Goal: Information Seeking & Learning: Learn about a topic

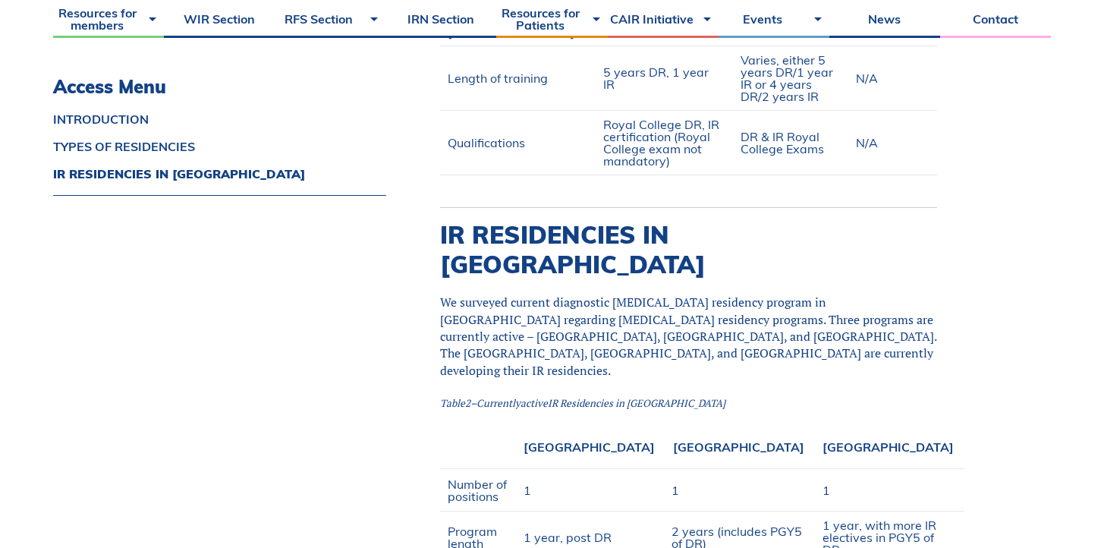
scroll to position [1057, 0]
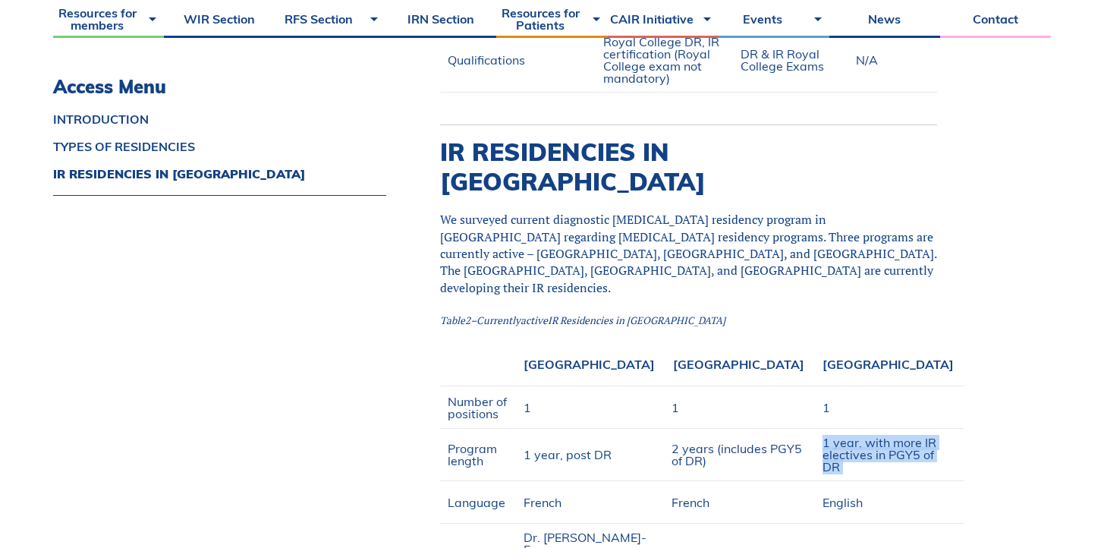
drag, startPoint x: 1047, startPoint y: 378, endPoint x: 887, endPoint y: 364, distance: 159.9
click at [887, 429] on tr "Program length 1 year, post DR 2 years (includes PGY5 of DR) 1 year, with more …" at bounding box center [702, 455] width 524 height 52
click at [815, 429] on td "2 years (includes PGY5 of DR)" at bounding box center [739, 455] width 151 height 52
drag, startPoint x: 1041, startPoint y: 373, endPoint x: 898, endPoint y: 364, distance: 142.9
click at [898, 429] on td "1 year, with more IR electives in PGY5 of DR" at bounding box center [889, 455] width 149 height 52
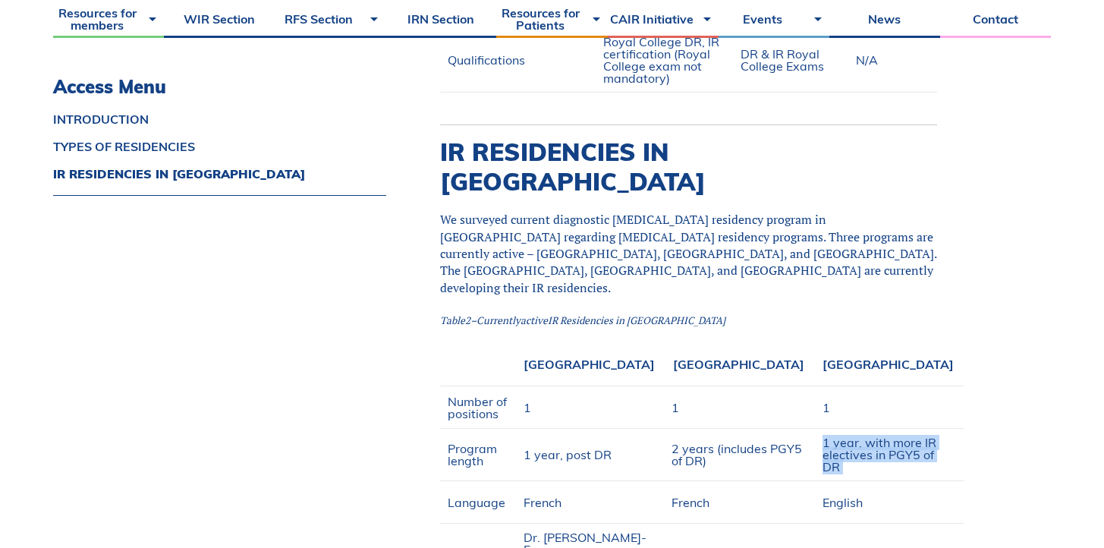
click at [898, 429] on td "1 year, with more IR electives in PGY5 of DR" at bounding box center [889, 455] width 149 height 52
drag, startPoint x: 898, startPoint y: 364, endPoint x: 1038, endPoint y: 380, distance: 140.5
click at [964, 429] on td "1 year, with more IR electives in PGY5 of DR" at bounding box center [889, 455] width 149 height 52
drag, startPoint x: 1038, startPoint y: 380, endPoint x: 896, endPoint y: 358, distance: 143.5
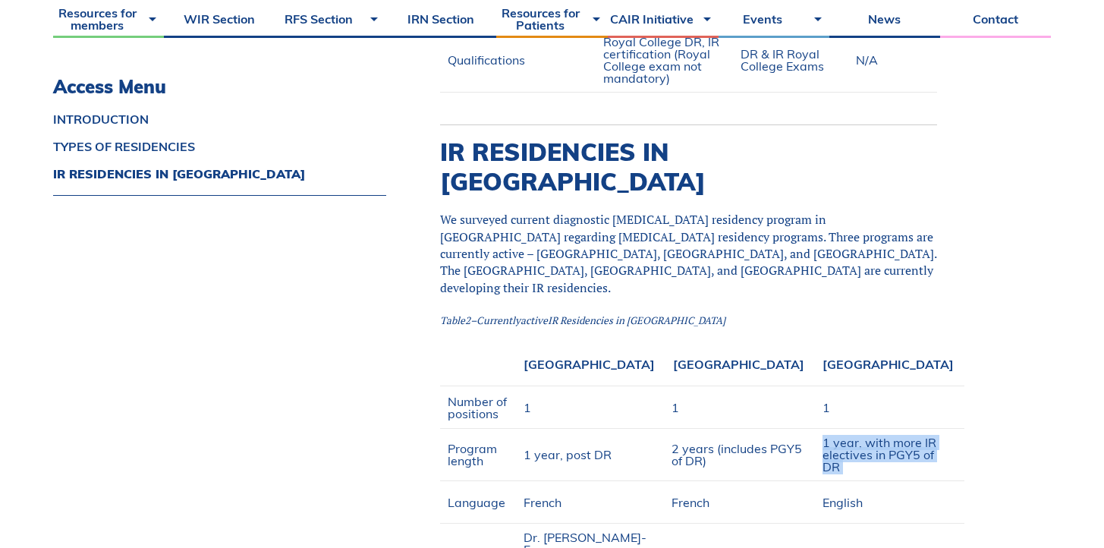
click at [896, 429] on td "1 year, with more IR electives in PGY5 of DR" at bounding box center [889, 455] width 149 height 52
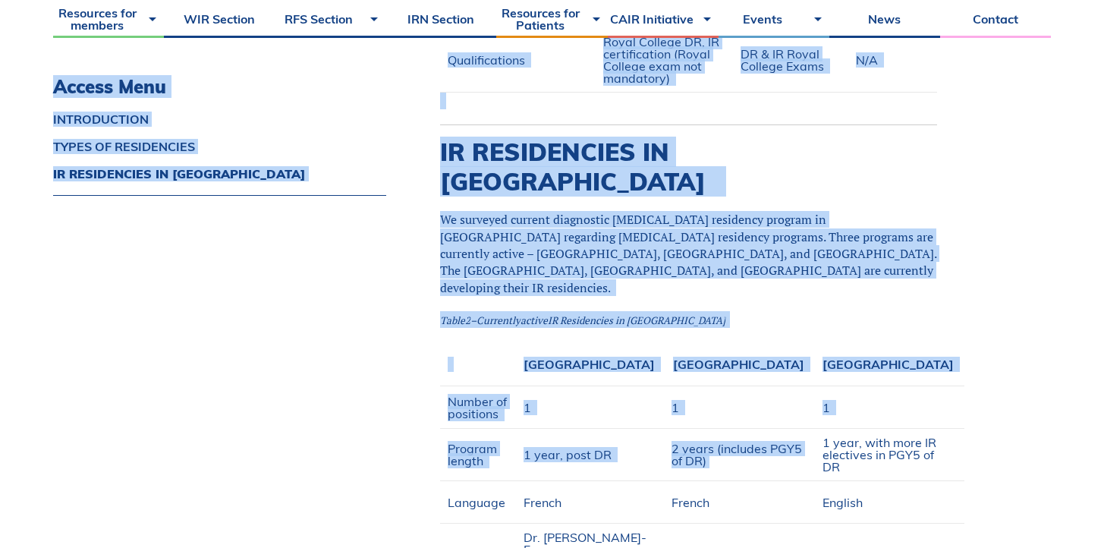
drag, startPoint x: 896, startPoint y: 358, endPoint x: 1057, endPoint y: 371, distance: 162.1
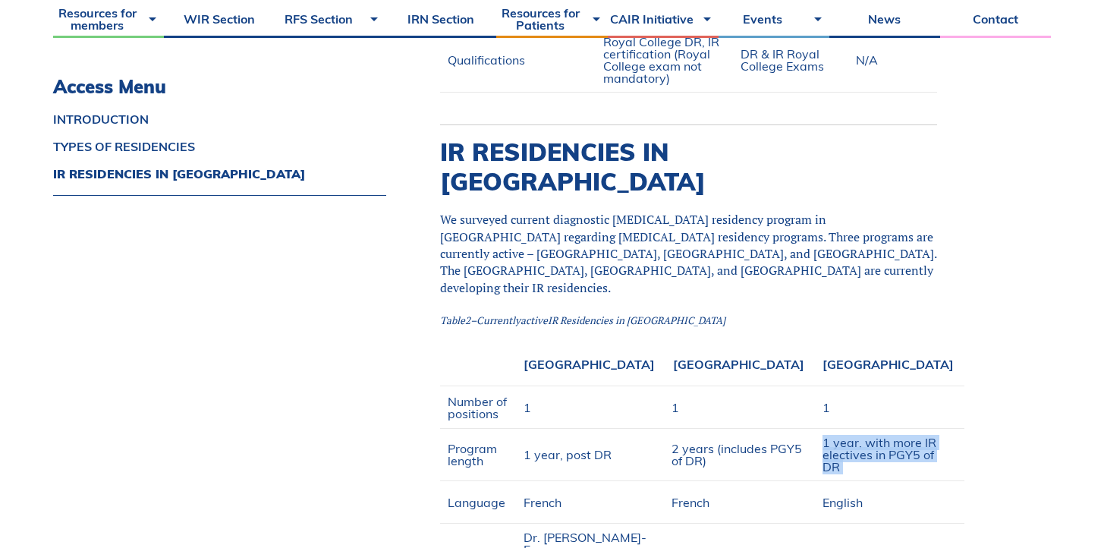
drag, startPoint x: 1039, startPoint y: 376, endPoint x: 897, endPoint y: 359, distance: 142.9
click at [897, 429] on td "1 year, with more IR electives in PGY5 of DR" at bounding box center [889, 455] width 149 height 52
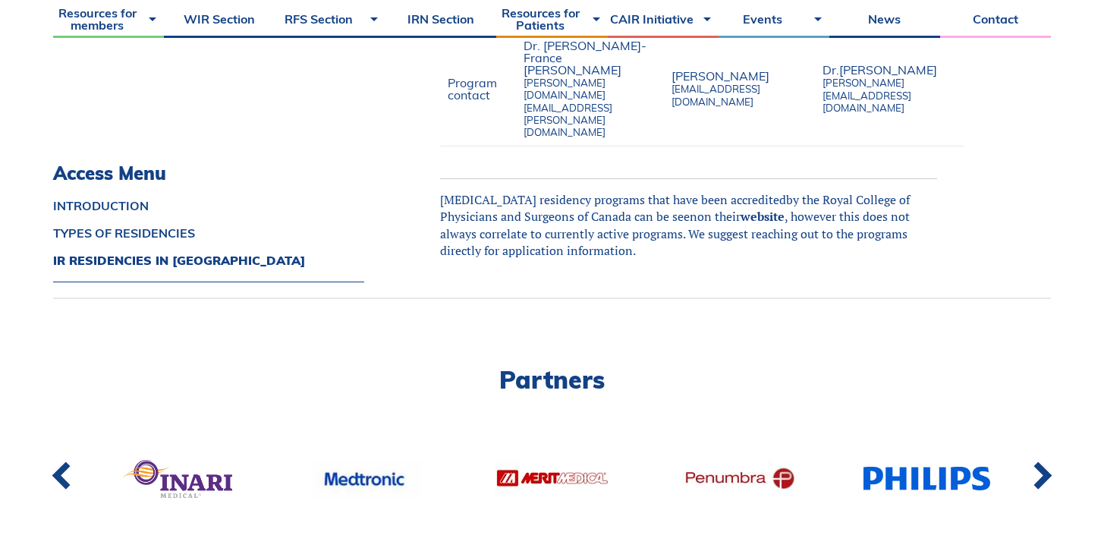
scroll to position [1422, 0]
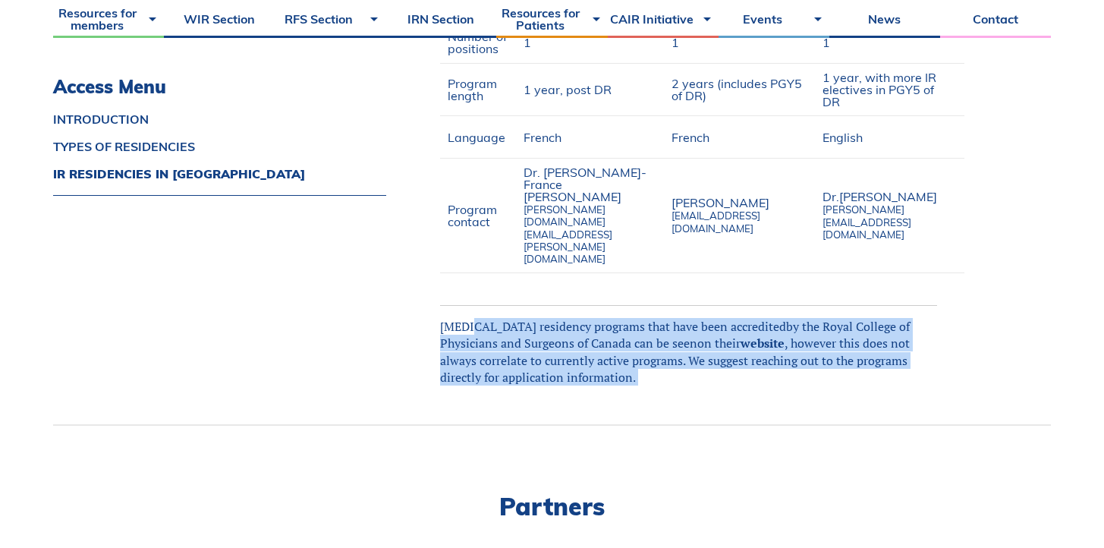
drag, startPoint x: 662, startPoint y: 243, endPoint x: 470, endPoint y: 175, distance: 204.2
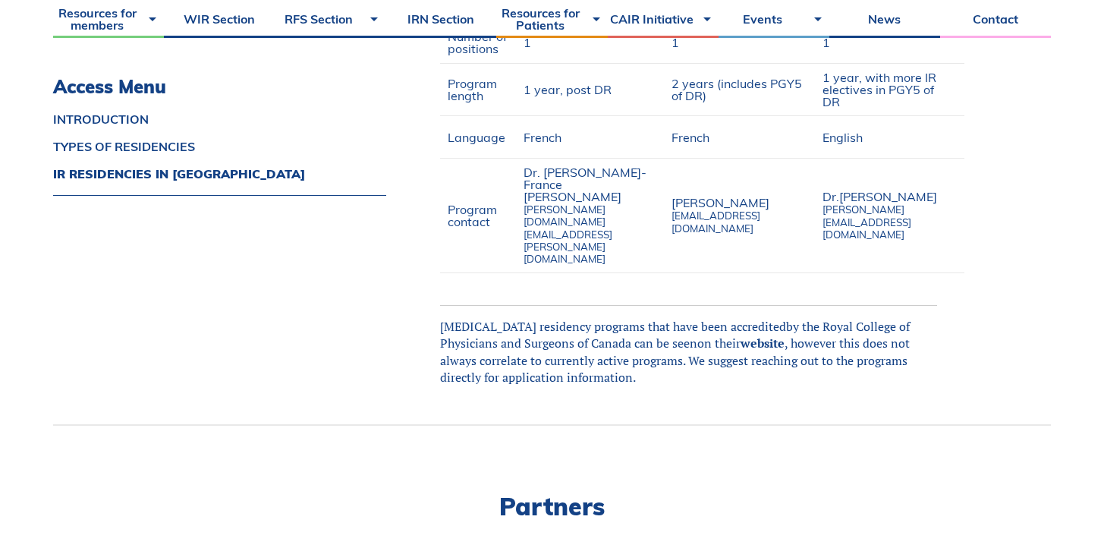
click at [470, 318] on span "[MEDICAL_DATA] residency programs that have been a" at bounding box center [588, 326] width 297 height 17
